Goal: Task Accomplishment & Management: Manage account settings

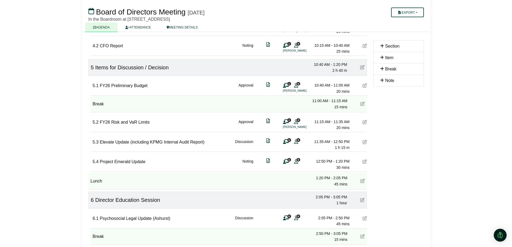
scroll to position [261, 0]
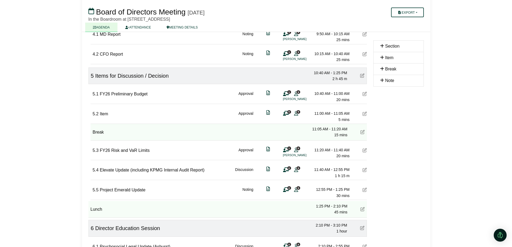
click at [365, 114] on icon at bounding box center [365, 114] width 4 height 4
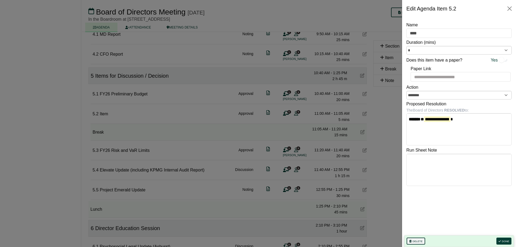
click at [417, 241] on button "Delete" at bounding box center [416, 241] width 19 height 7
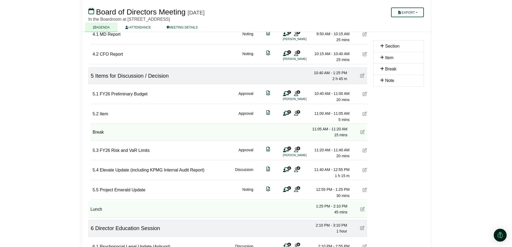
click at [363, 112] on icon at bounding box center [365, 114] width 4 height 4
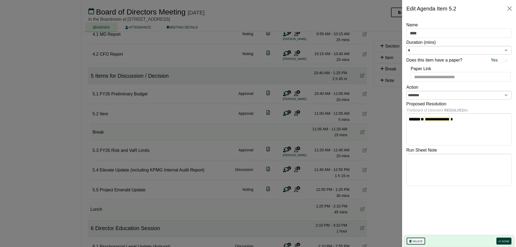
click at [413, 241] on button "Delete" at bounding box center [416, 241] width 19 height 7
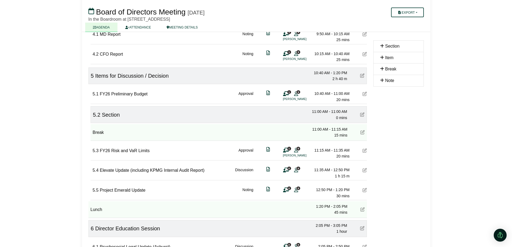
click at [360, 114] on icon at bounding box center [362, 114] width 4 height 4
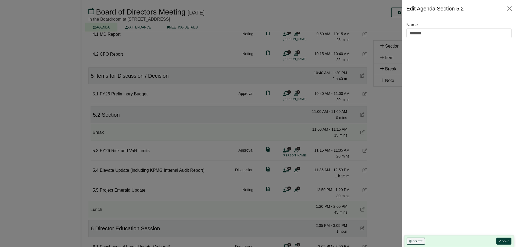
click at [416, 240] on button "Delete" at bounding box center [416, 241] width 19 height 7
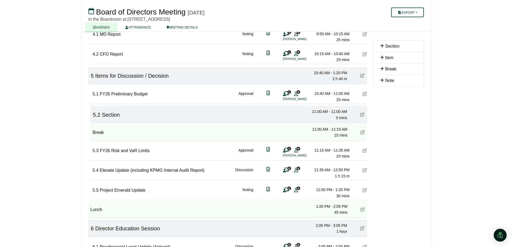
click at [362, 112] on icon at bounding box center [362, 114] width 4 height 4
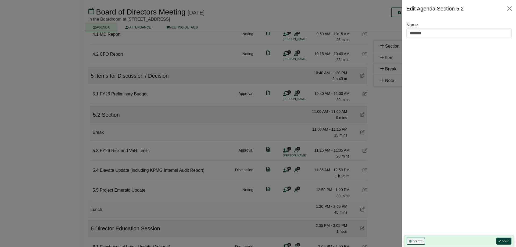
click at [416, 240] on button "Delete" at bounding box center [416, 241] width 19 height 7
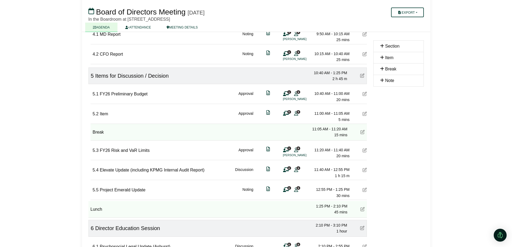
click at [365, 114] on icon at bounding box center [365, 114] width 4 height 4
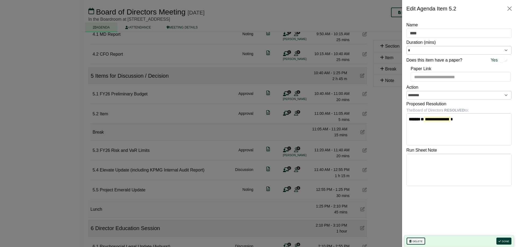
click at [412, 240] on button "Delete" at bounding box center [416, 241] width 19 height 7
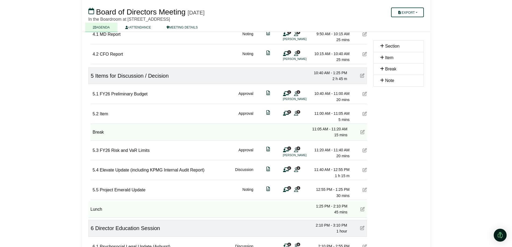
click at [366, 113] on icon at bounding box center [365, 114] width 4 height 4
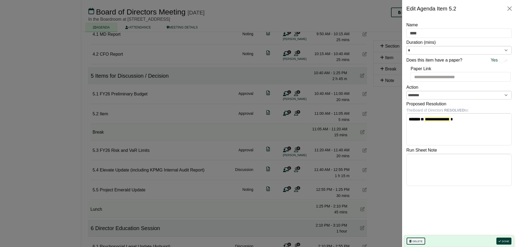
click at [419, 241] on button "Delete" at bounding box center [416, 241] width 19 height 7
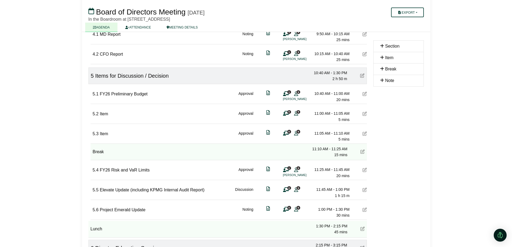
click at [364, 113] on icon at bounding box center [365, 114] width 4 height 4
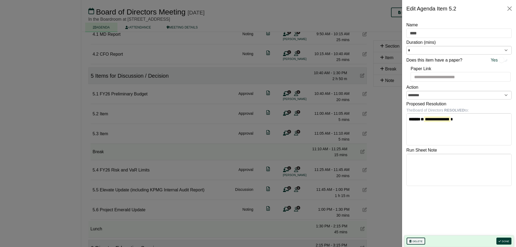
click at [418, 241] on button "Delete" at bounding box center [416, 241] width 19 height 7
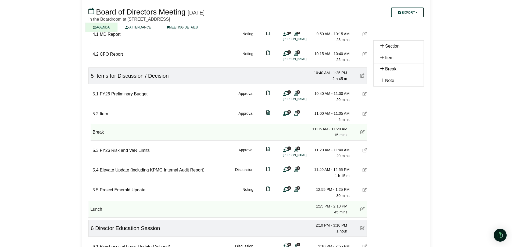
click at [366, 117] on div at bounding box center [365, 113] width 4 height 7
click at [364, 113] on icon at bounding box center [365, 114] width 4 height 4
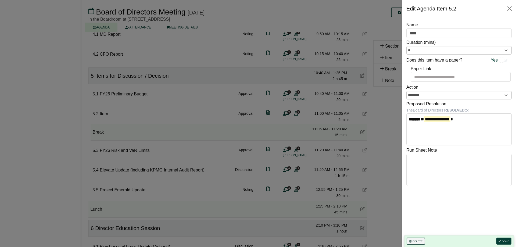
click at [415, 241] on button "Delete" at bounding box center [416, 241] width 19 height 7
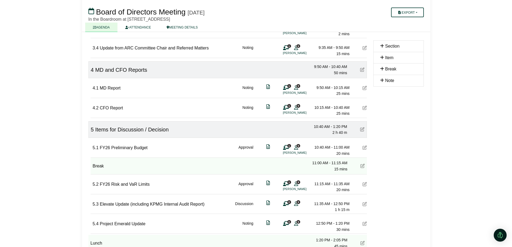
scroll to position [180, 0]
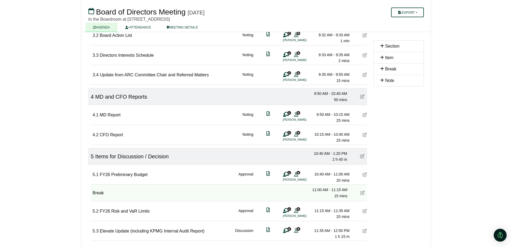
click at [365, 174] on icon at bounding box center [365, 174] width 4 height 4
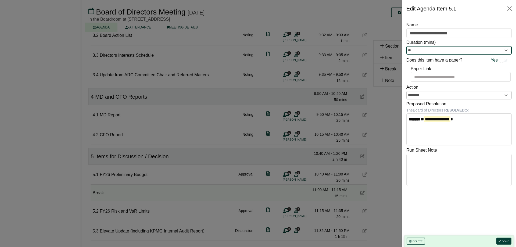
click at [506, 49] on input "**" at bounding box center [458, 50] width 105 height 9
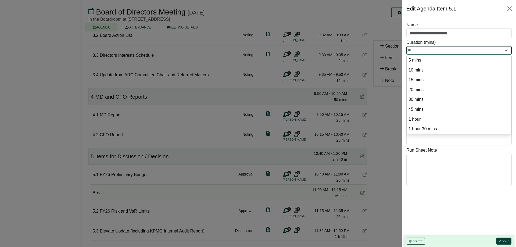
drag, startPoint x: 424, startPoint y: 51, endPoint x: 410, endPoint y: 51, distance: 14.5
click at [410, 51] on input "**" at bounding box center [458, 50] width 105 height 9
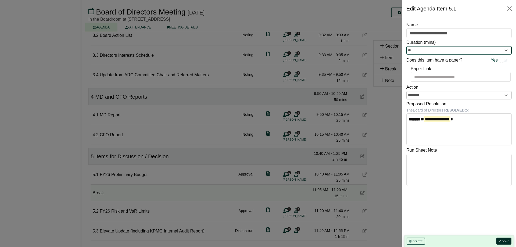
type input "**"
click at [502, 243] on button "Done" at bounding box center [503, 241] width 15 height 7
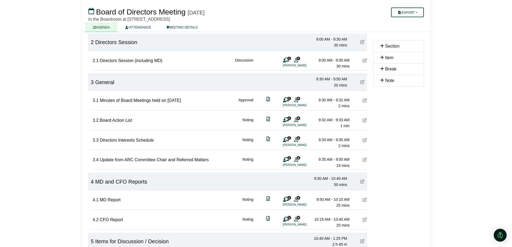
scroll to position [92, 0]
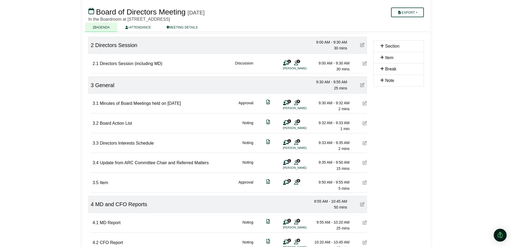
click at [366, 183] on icon at bounding box center [365, 182] width 4 height 4
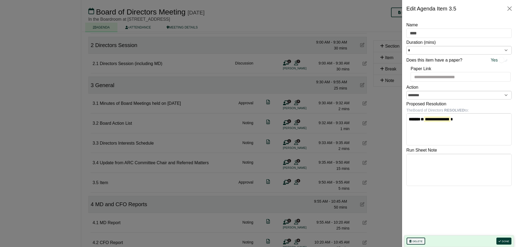
click at [414, 238] on button "Delete" at bounding box center [416, 241] width 19 height 7
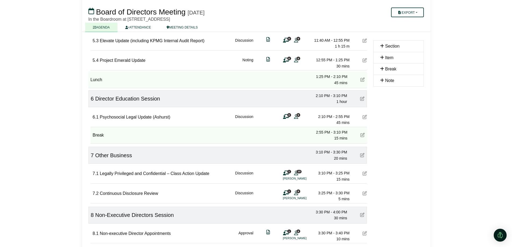
scroll to position [361, 0]
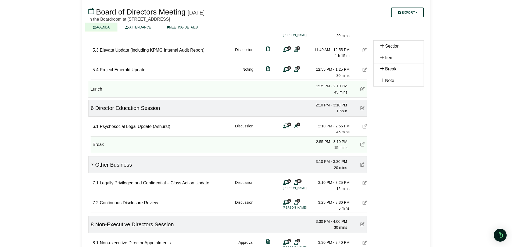
click at [363, 127] on icon at bounding box center [365, 126] width 4 height 4
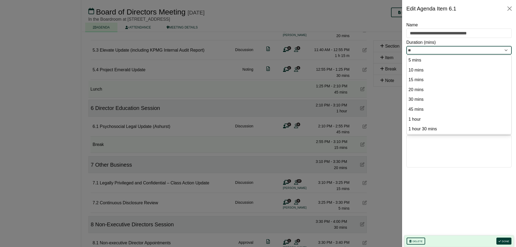
click at [411, 53] on input "**" at bounding box center [458, 50] width 105 height 9
drag, startPoint x: 414, startPoint y: 51, endPoint x: 406, endPoint y: 51, distance: 7.8
click at [406, 51] on div "**********" at bounding box center [459, 132] width 114 height 230
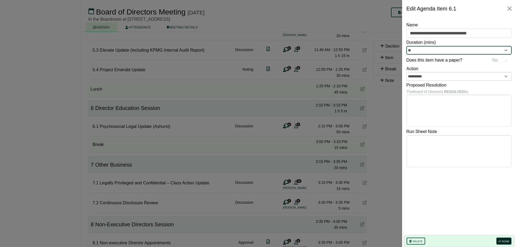
type input "**"
click at [505, 242] on button "Done" at bounding box center [503, 241] width 15 height 7
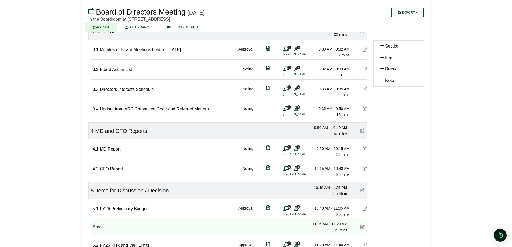
scroll to position [173, 0]
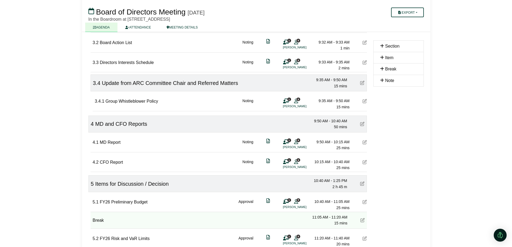
scroll to position [173, 0]
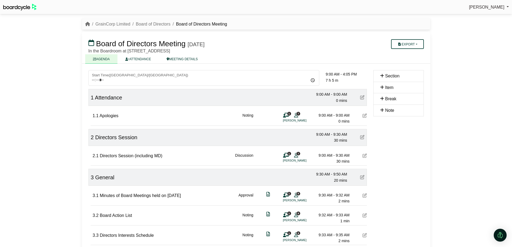
scroll to position [173, 0]
